Goal: Contribute content: Contribute content

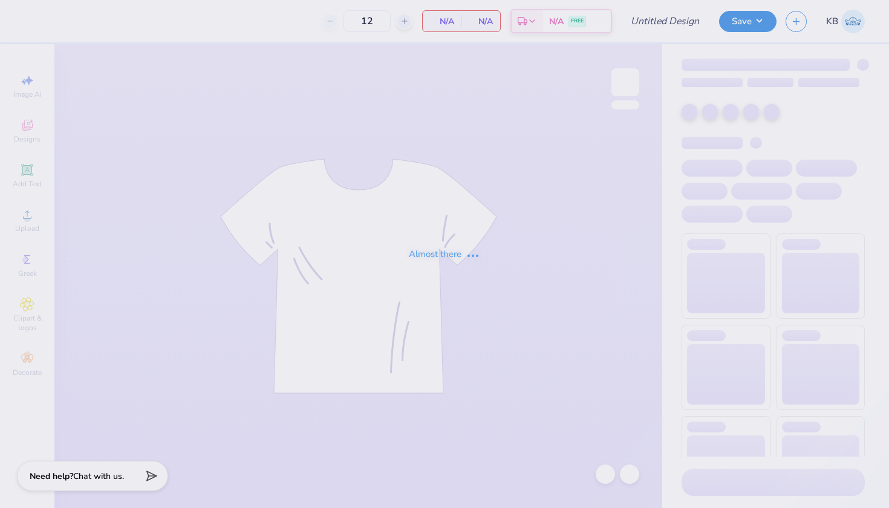
type input "Bid Night T shirt"
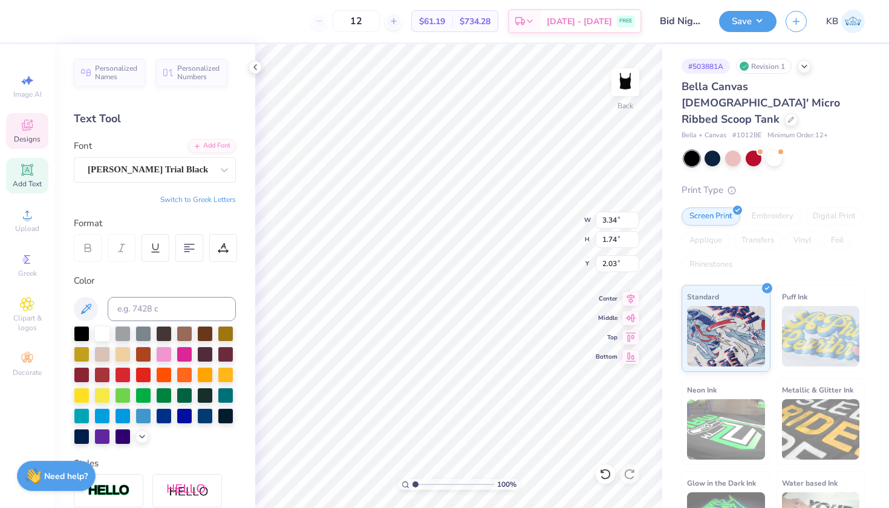
type textarea "AOE"
type input "1.27"
type input "0.72"
type input "5.30"
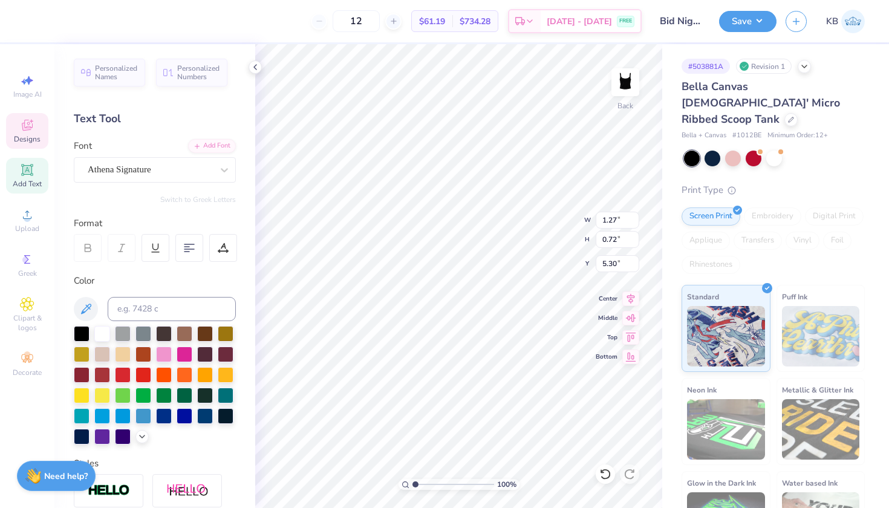
type textarea "Omega"
type input "2.48"
type input "0.89"
type input "6.17"
type textarea "Epsilon"
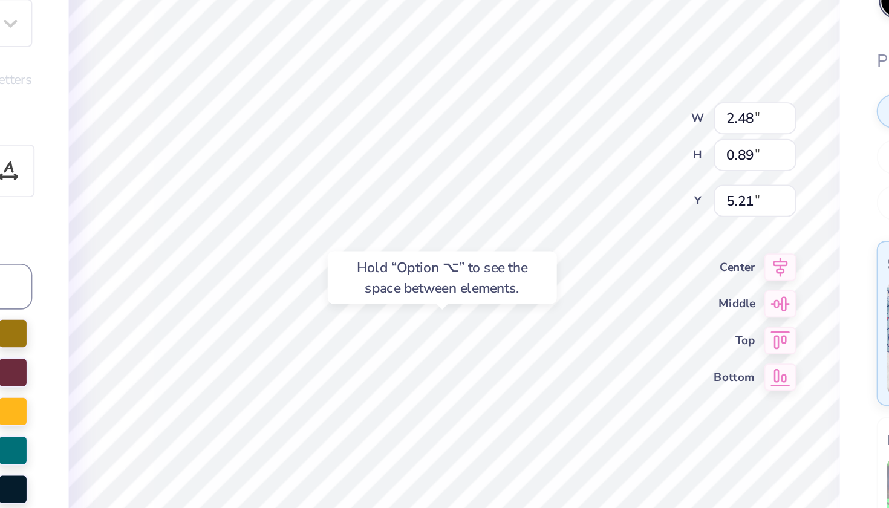
type input "5.31"
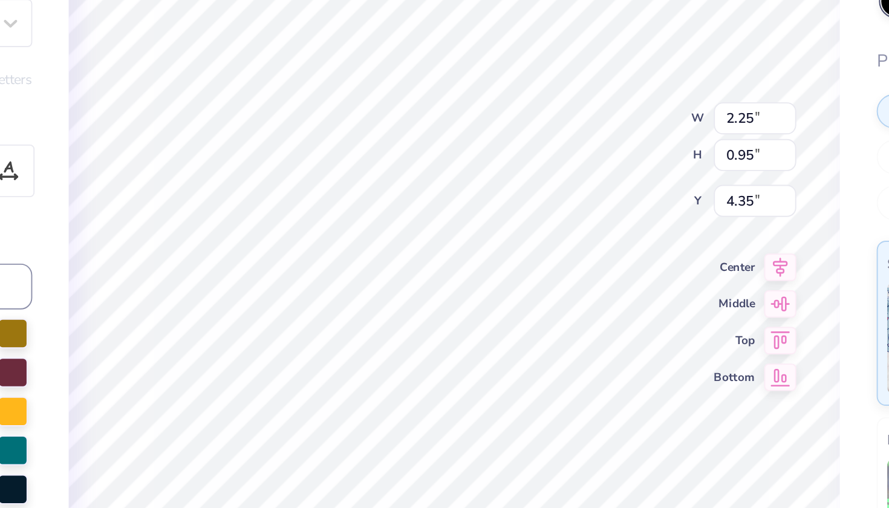
type input "4.36"
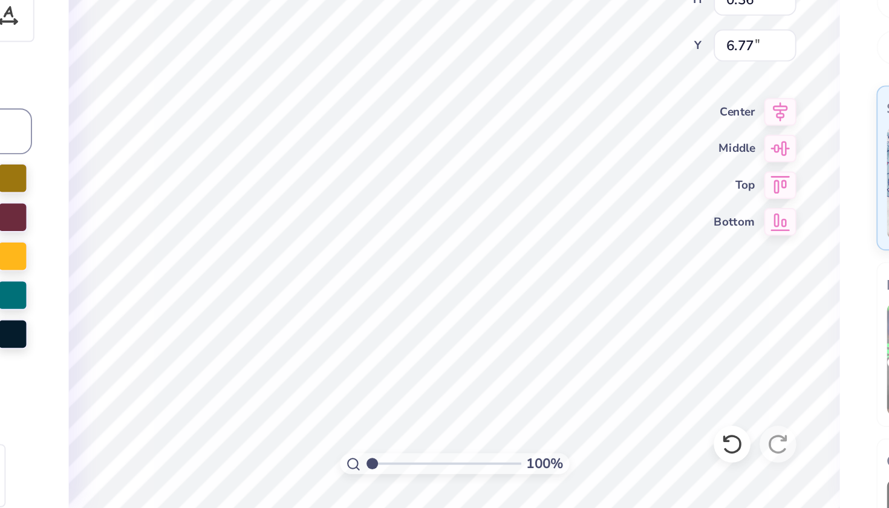
scroll to position [0, 2]
type textarea "Cal Poly SLO"
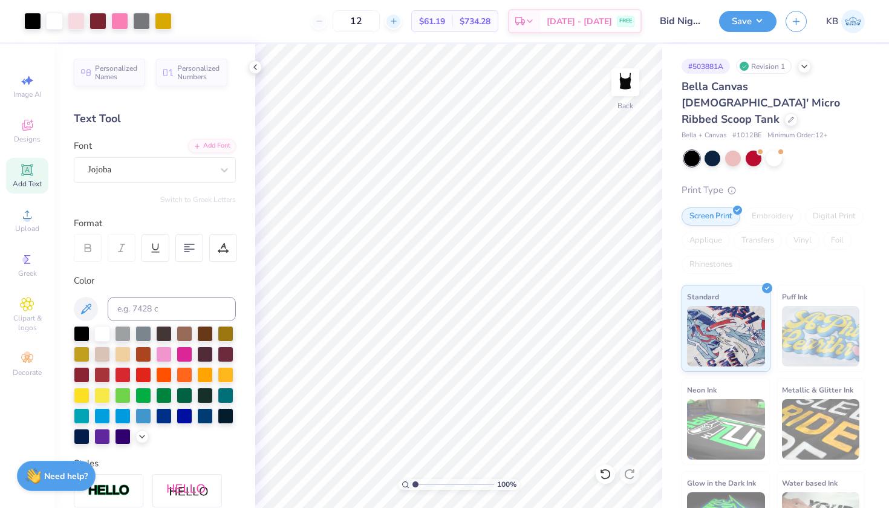
click at [398, 24] on icon at bounding box center [394, 21] width 8 height 8
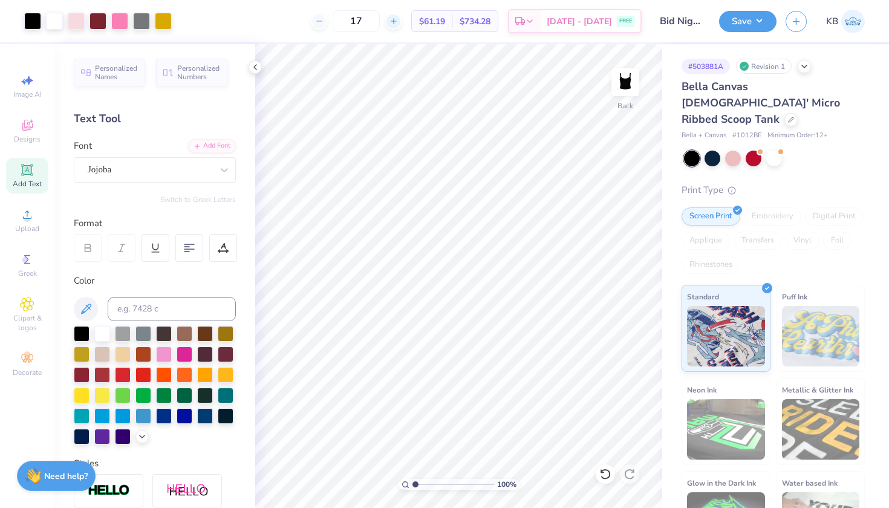
click at [398, 24] on icon at bounding box center [394, 21] width 8 height 8
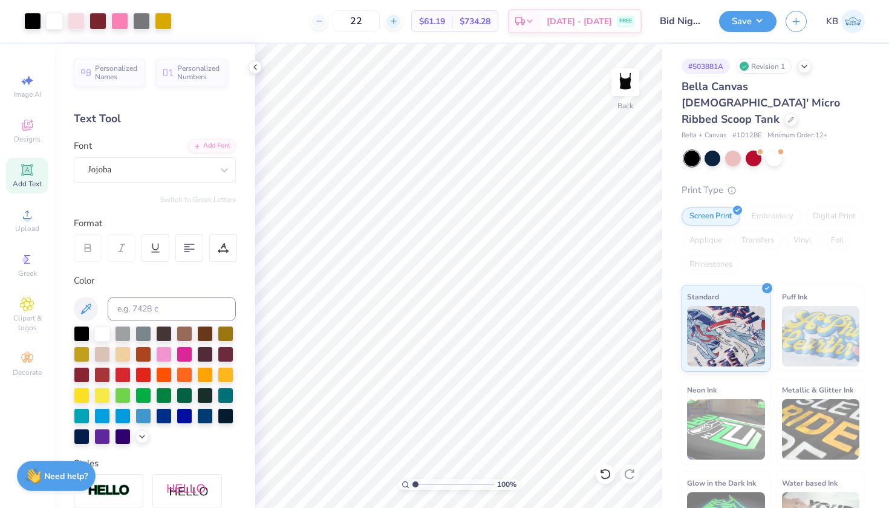
click at [398, 24] on icon at bounding box center [394, 21] width 8 height 8
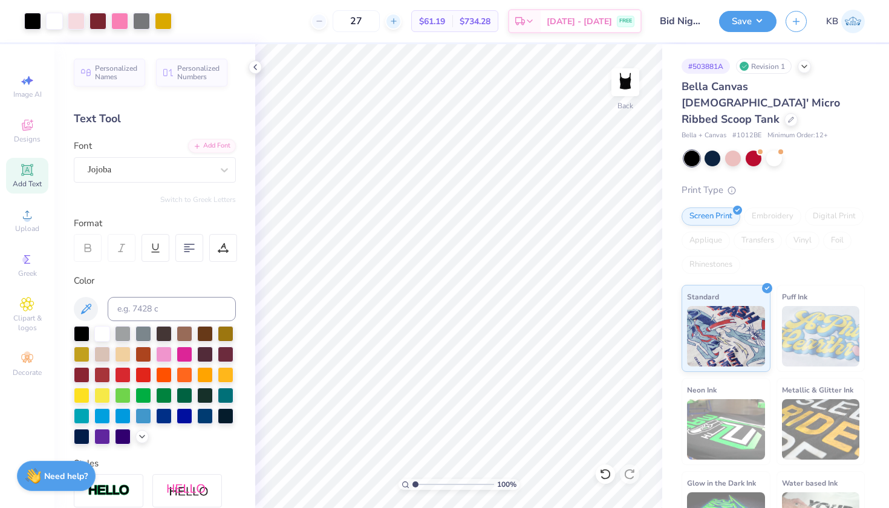
click at [398, 24] on icon at bounding box center [394, 21] width 8 height 8
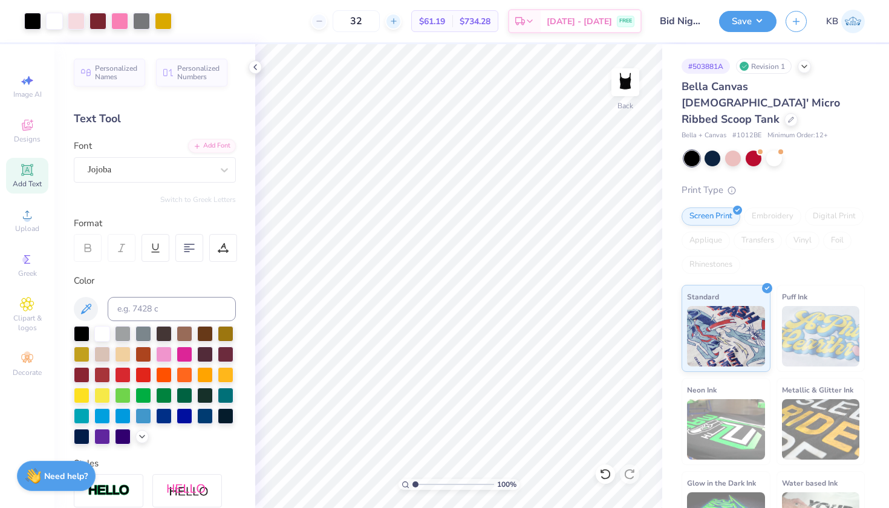
click at [398, 24] on icon at bounding box center [394, 21] width 8 height 8
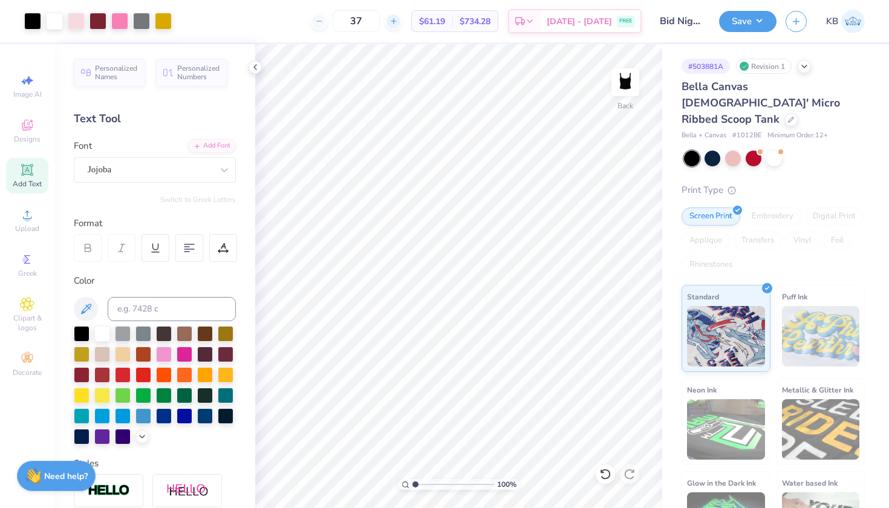
click at [398, 24] on icon at bounding box center [394, 21] width 8 height 8
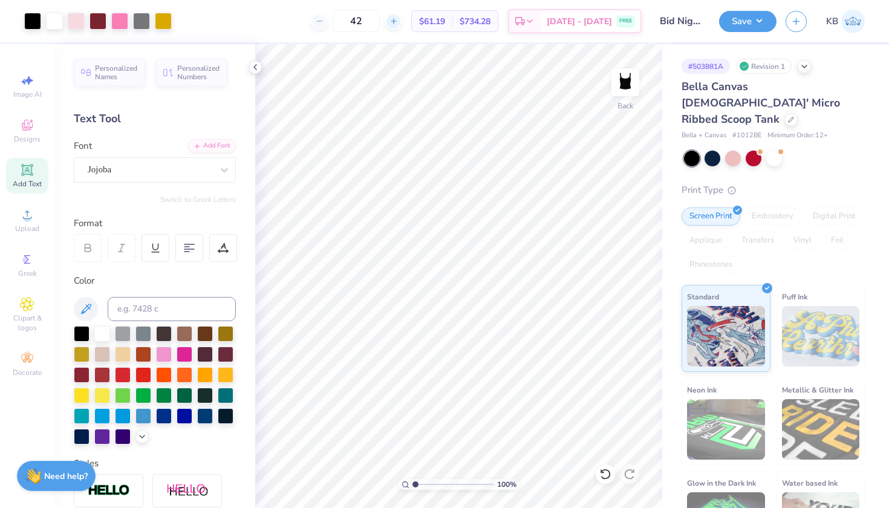
click at [398, 24] on icon at bounding box center [394, 21] width 8 height 8
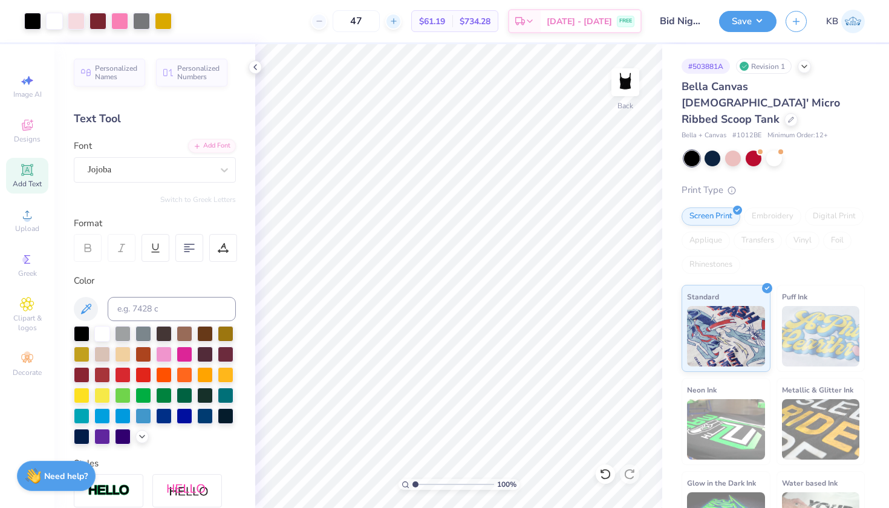
click at [398, 24] on icon at bounding box center [394, 21] width 8 height 8
type input "50"
click at [253, 67] on icon at bounding box center [255, 67] width 10 height 10
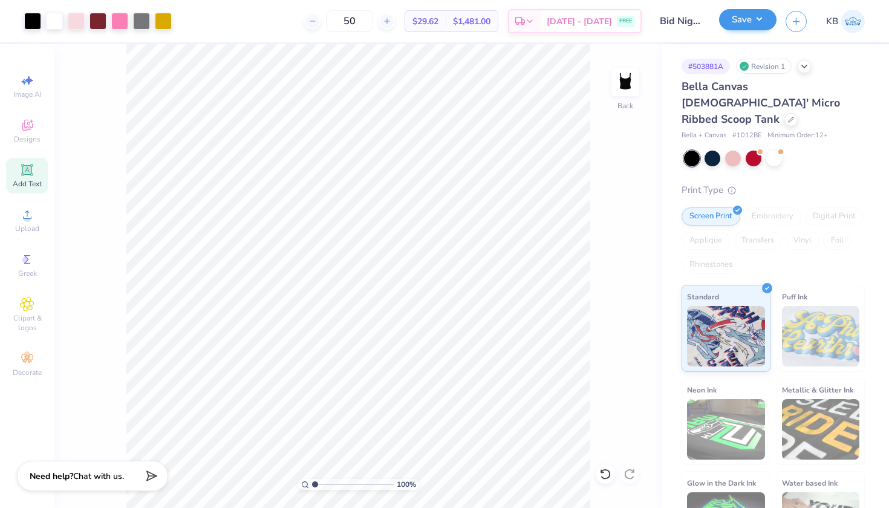
click at [748, 22] on button "Save" at bounding box center [747, 19] width 57 height 21
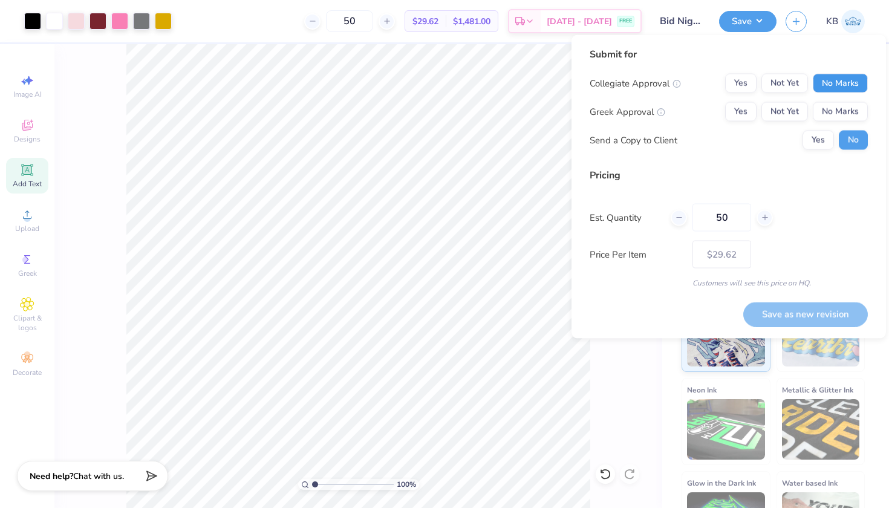
click at [832, 78] on button "No Marks" at bounding box center [840, 83] width 55 height 19
click at [738, 114] on button "Yes" at bounding box center [740, 111] width 31 height 19
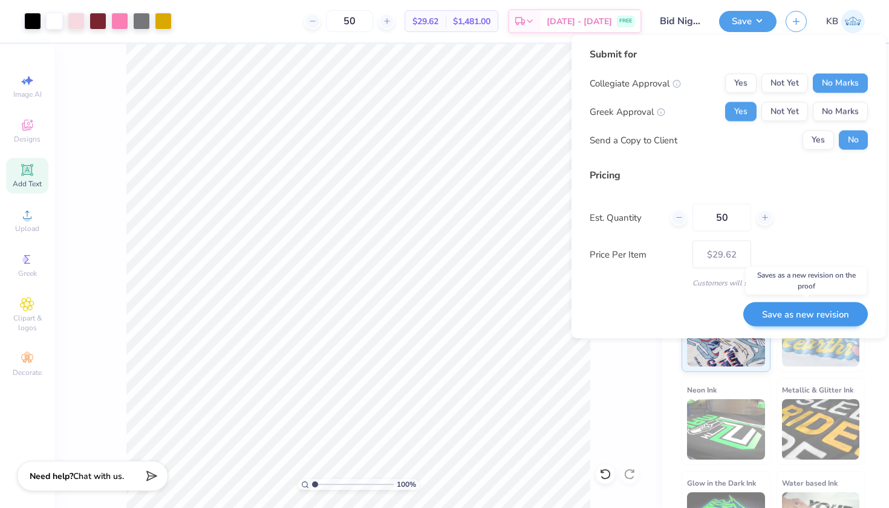
click at [806, 309] on button "Save as new revision" at bounding box center [805, 314] width 125 height 25
type input "$29.62"
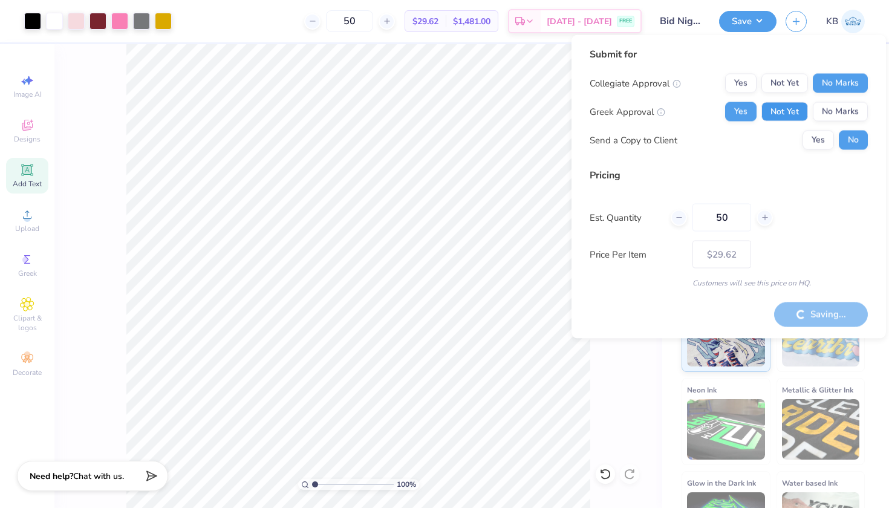
click at [788, 112] on button "Not Yet" at bounding box center [785, 111] width 47 height 19
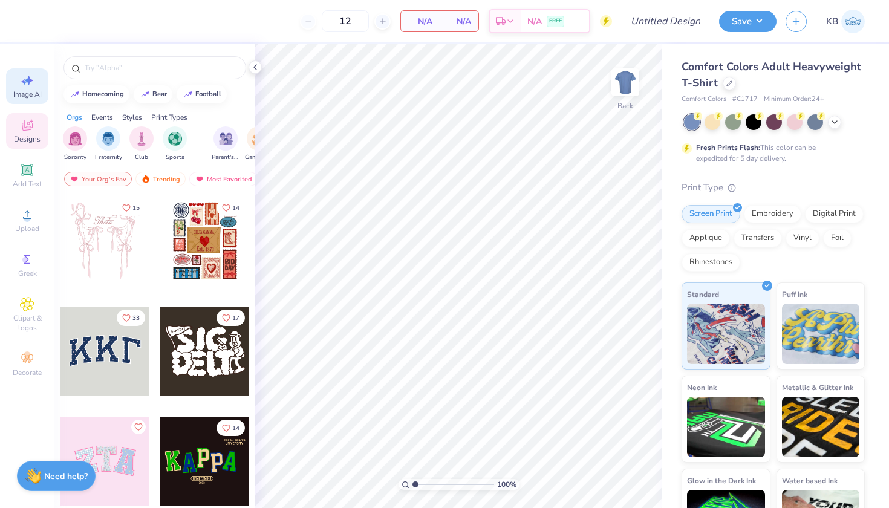
click at [30, 85] on icon at bounding box center [27, 80] width 15 height 15
select select "4"
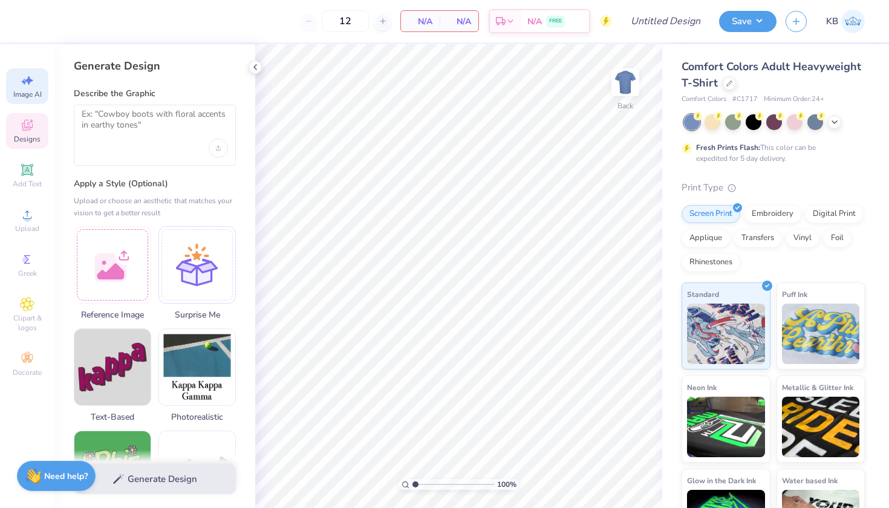
click at [22, 128] on icon at bounding box center [27, 125] width 11 height 11
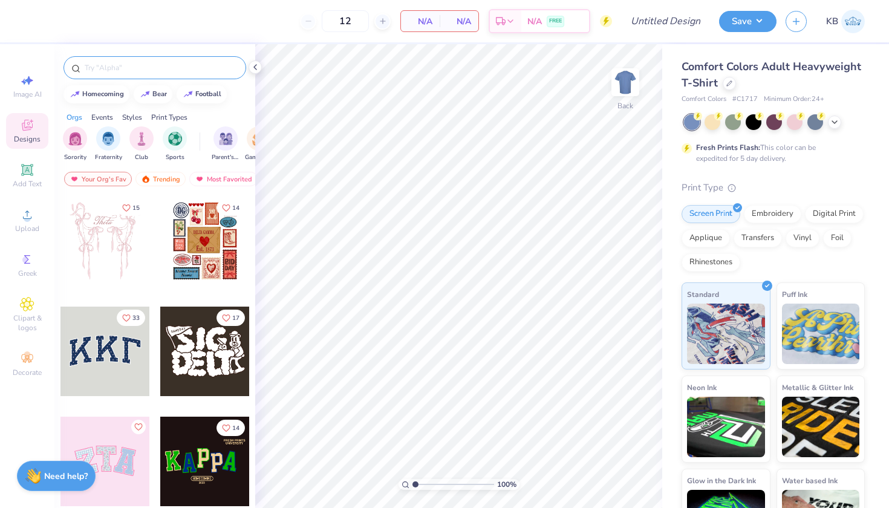
click at [138, 66] on input "text" at bounding box center [160, 68] width 155 height 12
type input "kappa"
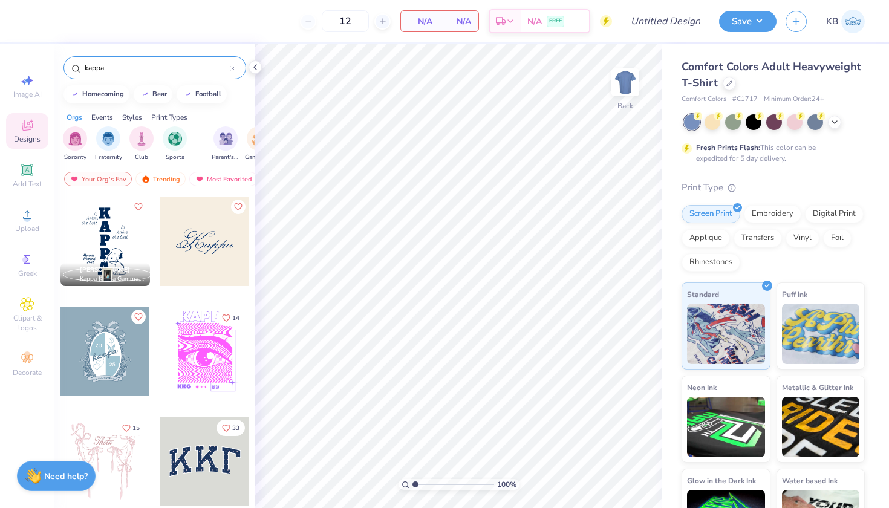
click at [232, 71] on icon at bounding box center [232, 68] width 5 height 5
type input "p"
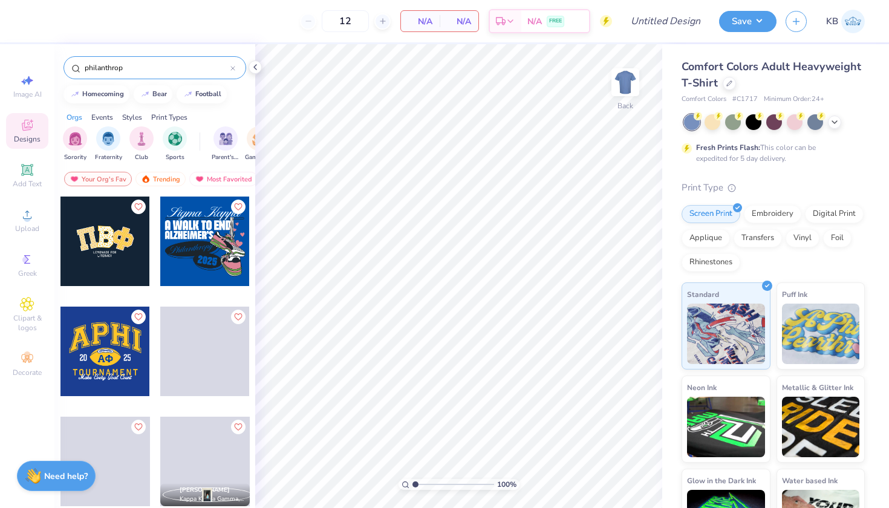
type input "philanthropy"
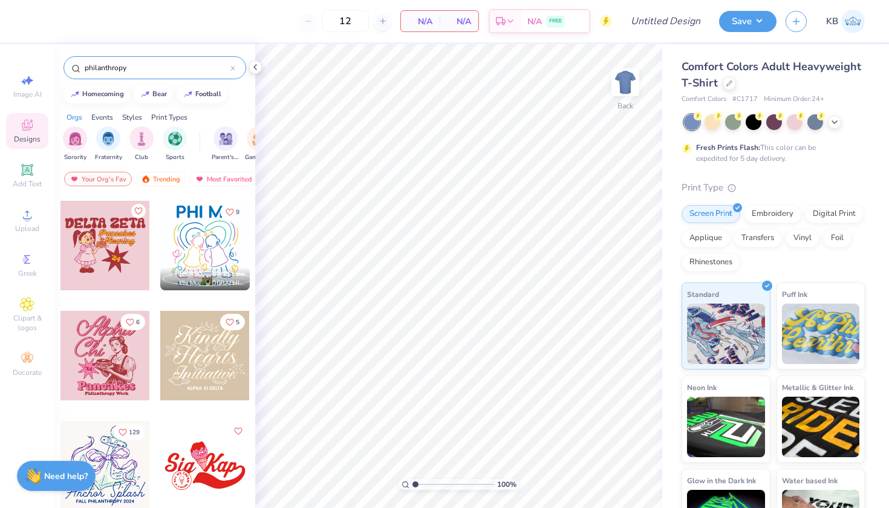
scroll to position [2224, 0]
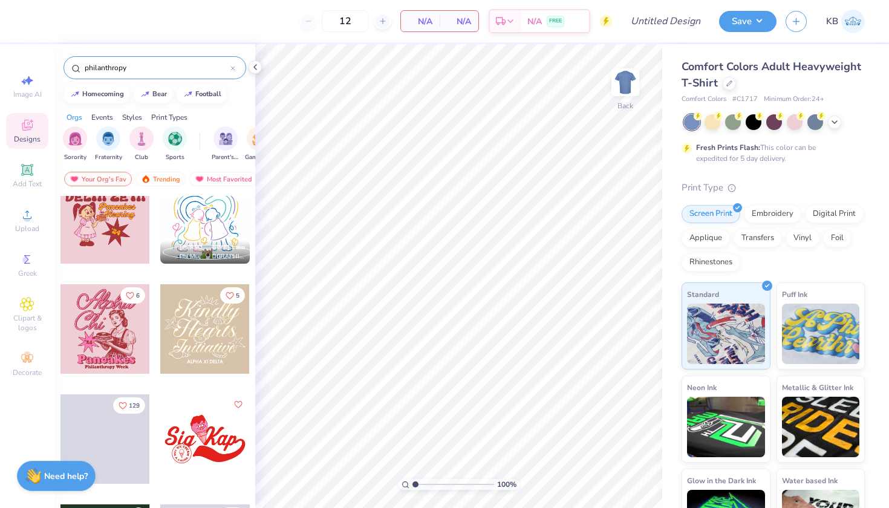
click at [233, 70] on icon at bounding box center [232, 68] width 5 height 5
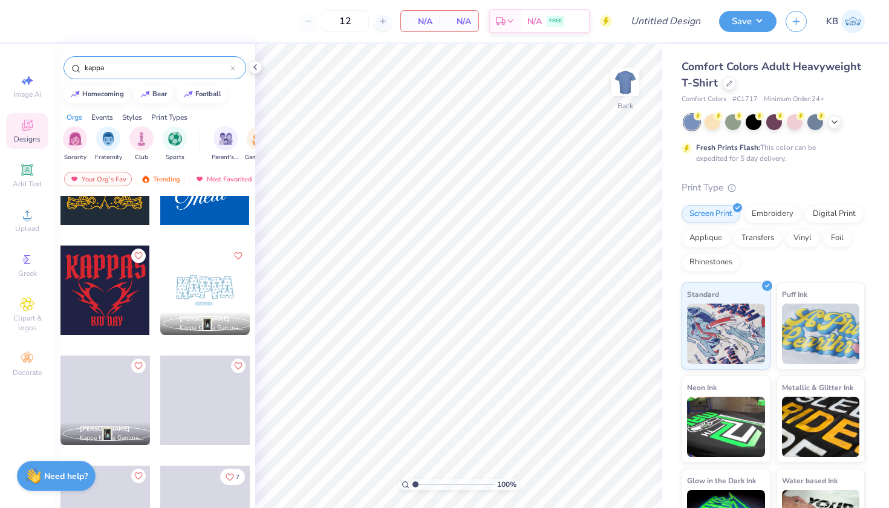
scroll to position [400, 0]
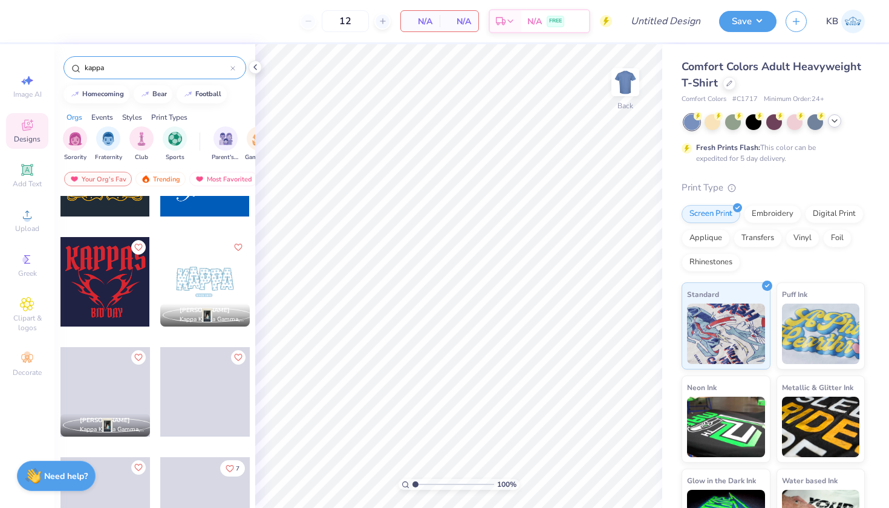
type input "kappa"
click at [832, 117] on icon at bounding box center [835, 121] width 10 height 10
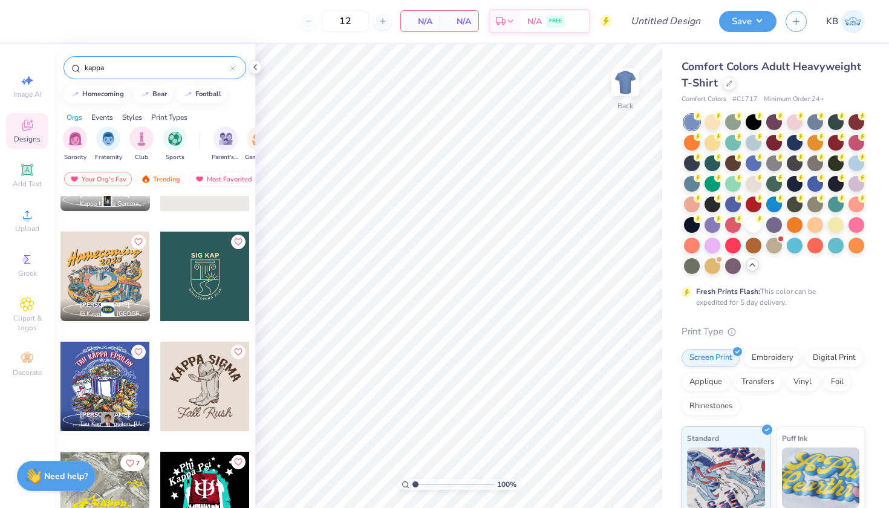
scroll to position [2178, 0]
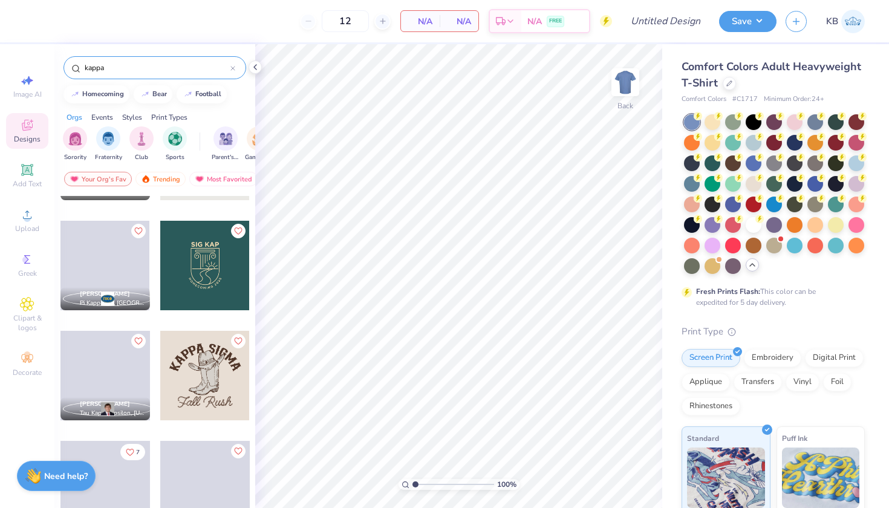
click at [105, 114] on div "Events" at bounding box center [102, 117] width 22 height 11
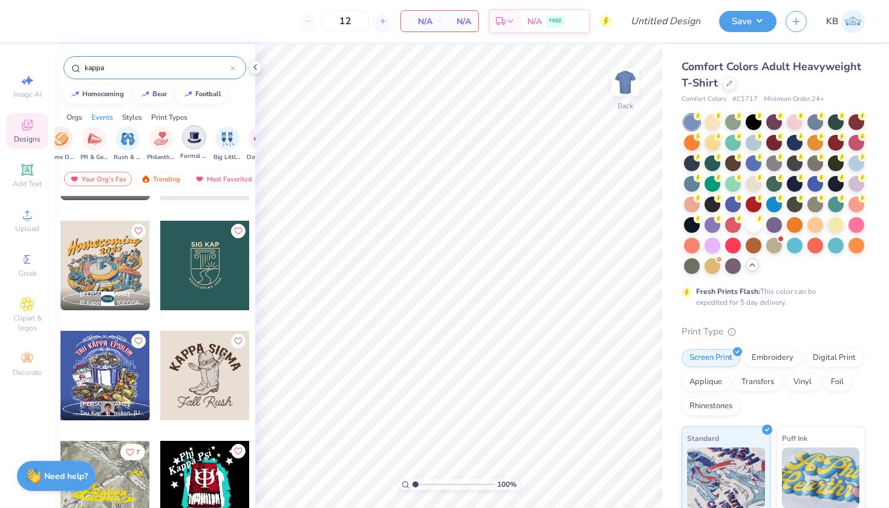
scroll to position [0, 197]
click at [169, 136] on div "filter for Philanthropy" at bounding box center [161, 137] width 24 height 24
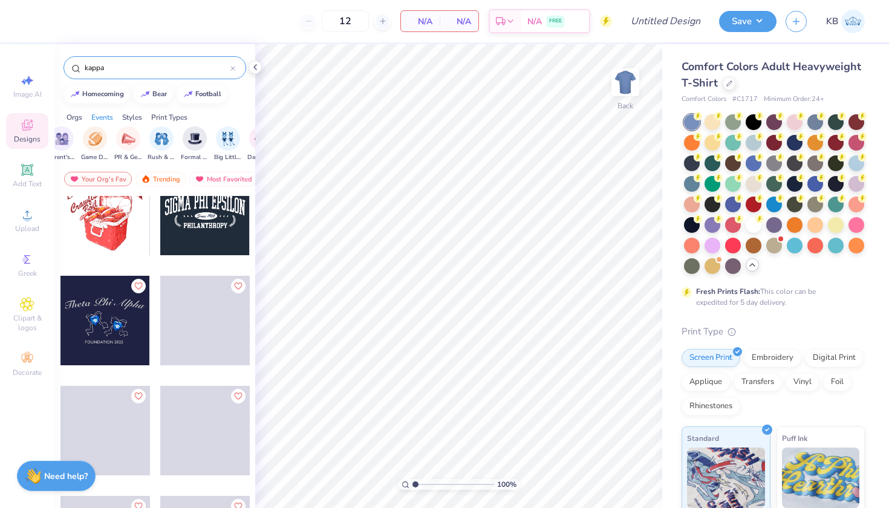
scroll to position [6335, 0]
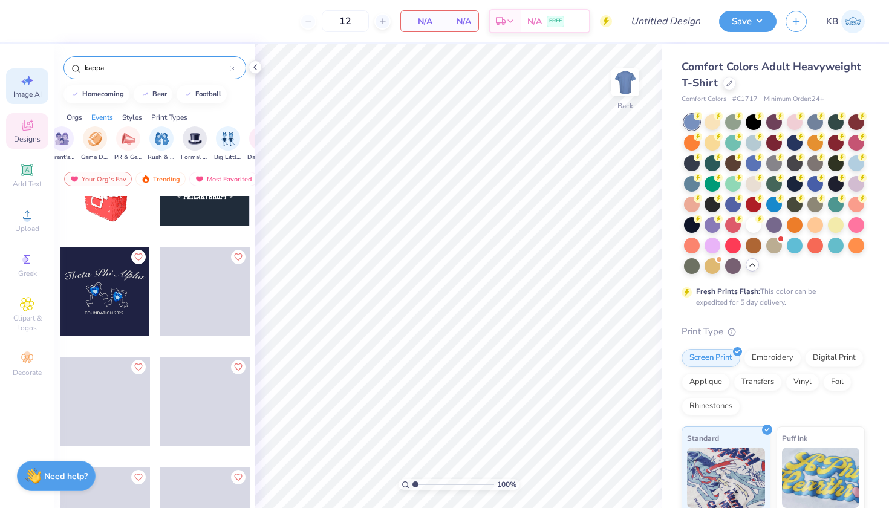
click at [21, 80] on icon at bounding box center [27, 80] width 15 height 15
select select "4"
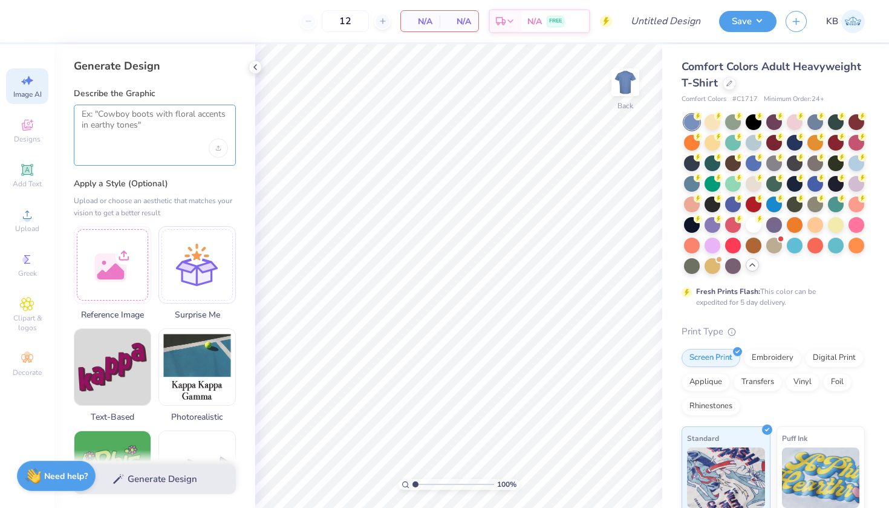
click at [158, 122] on textarea at bounding box center [155, 124] width 146 height 30
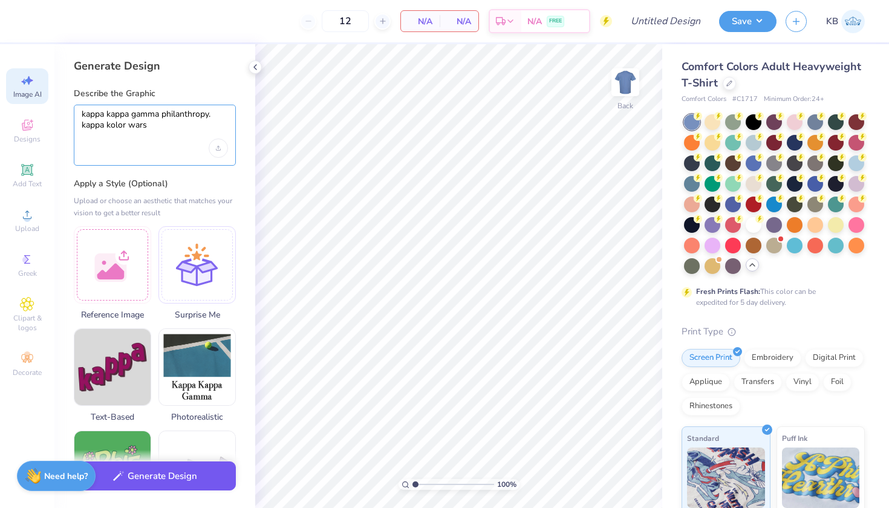
type textarea "kappa kappa gamma philanthropy. kappa kolor wars"
click at [168, 483] on button "Generate Design" at bounding box center [155, 477] width 162 height 30
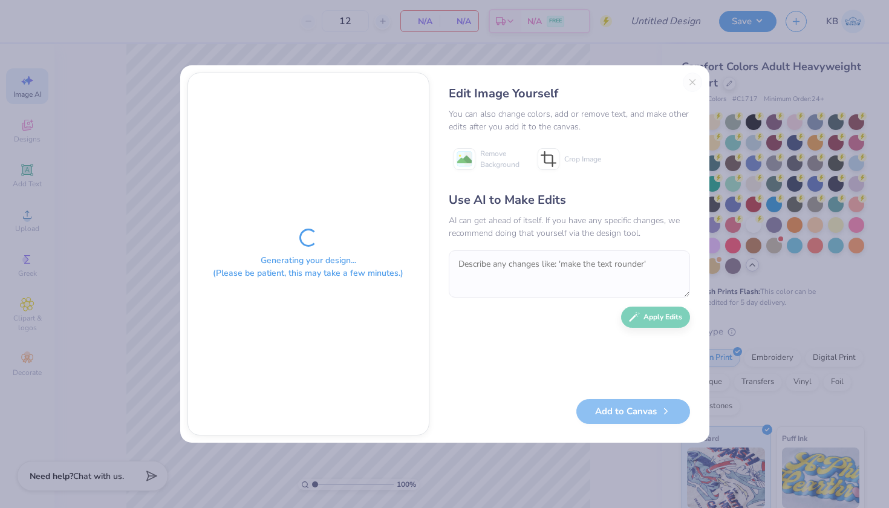
drag, startPoint x: 616, startPoint y: 90, endPoint x: 585, endPoint y: 96, distance: 31.9
click at [585, 96] on div "Edit Image Yourself" at bounding box center [569, 94] width 241 height 18
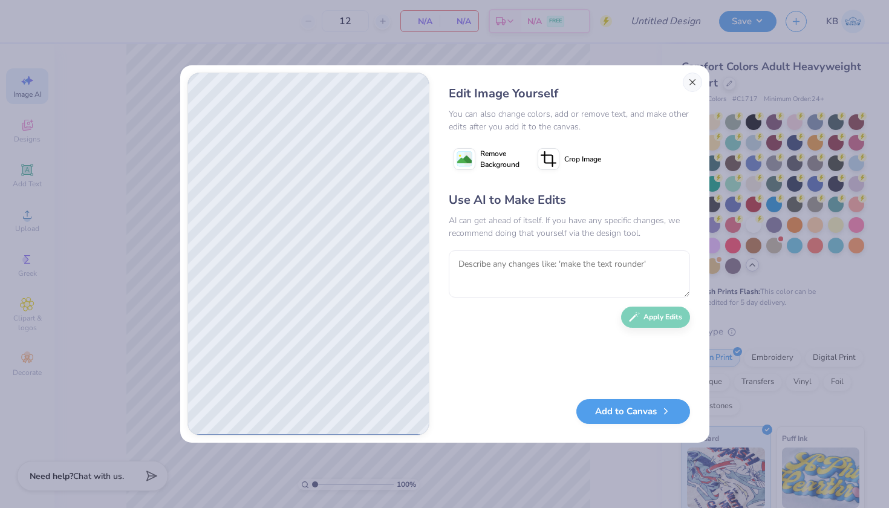
click at [690, 82] on button "Close" at bounding box center [692, 82] width 19 height 19
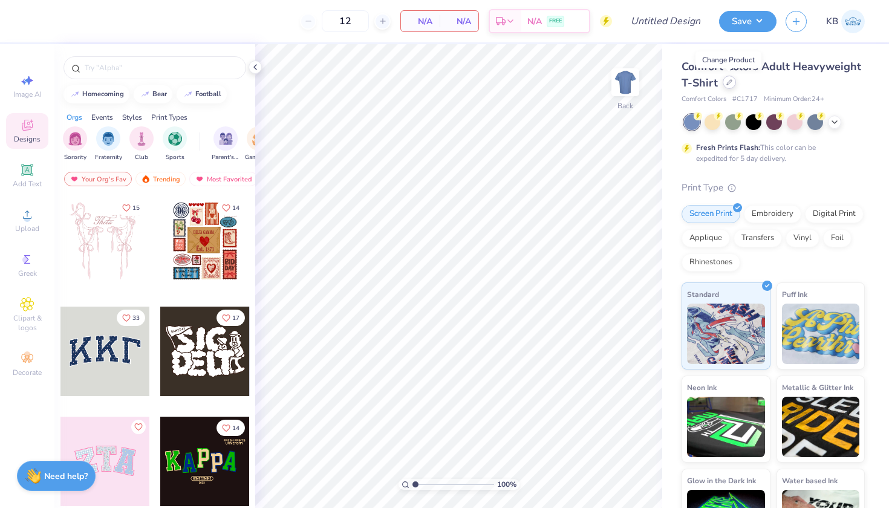
click at [730, 85] on icon at bounding box center [729, 82] width 6 height 6
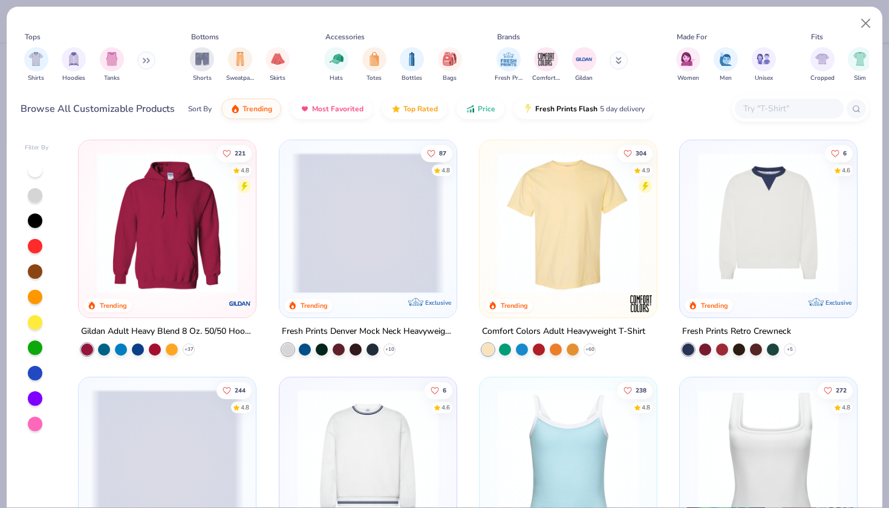
click at [774, 105] on input "text" at bounding box center [788, 109] width 93 height 14
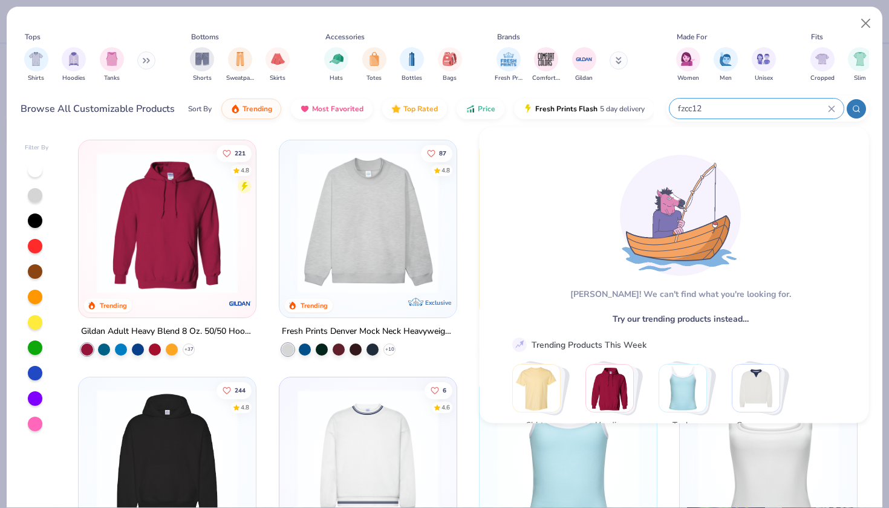
type input "fzcc12s"
click at [835, 108] on div "fzcc12s" at bounding box center [757, 109] width 174 height 20
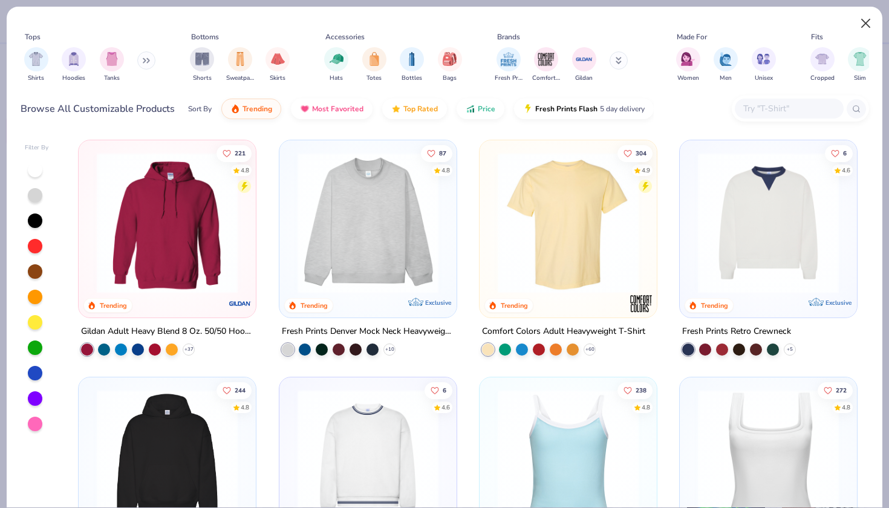
click at [864, 22] on button "Close" at bounding box center [866, 23] width 23 height 23
